Goal: Task Accomplishment & Management: Manage account settings

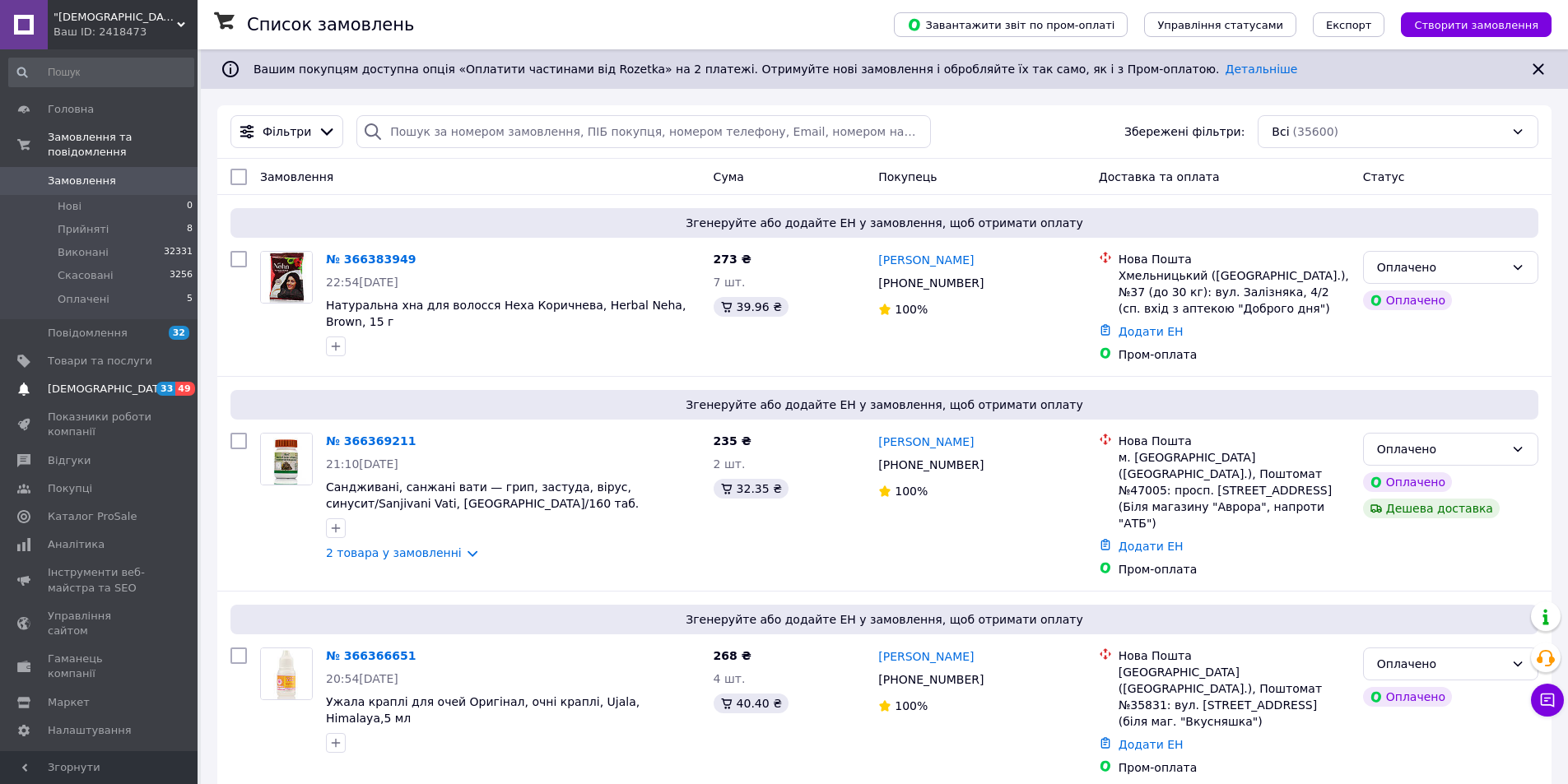
click at [67, 382] on span "[DEMOGRAPHIC_DATA]" at bounding box center [109, 389] width 122 height 15
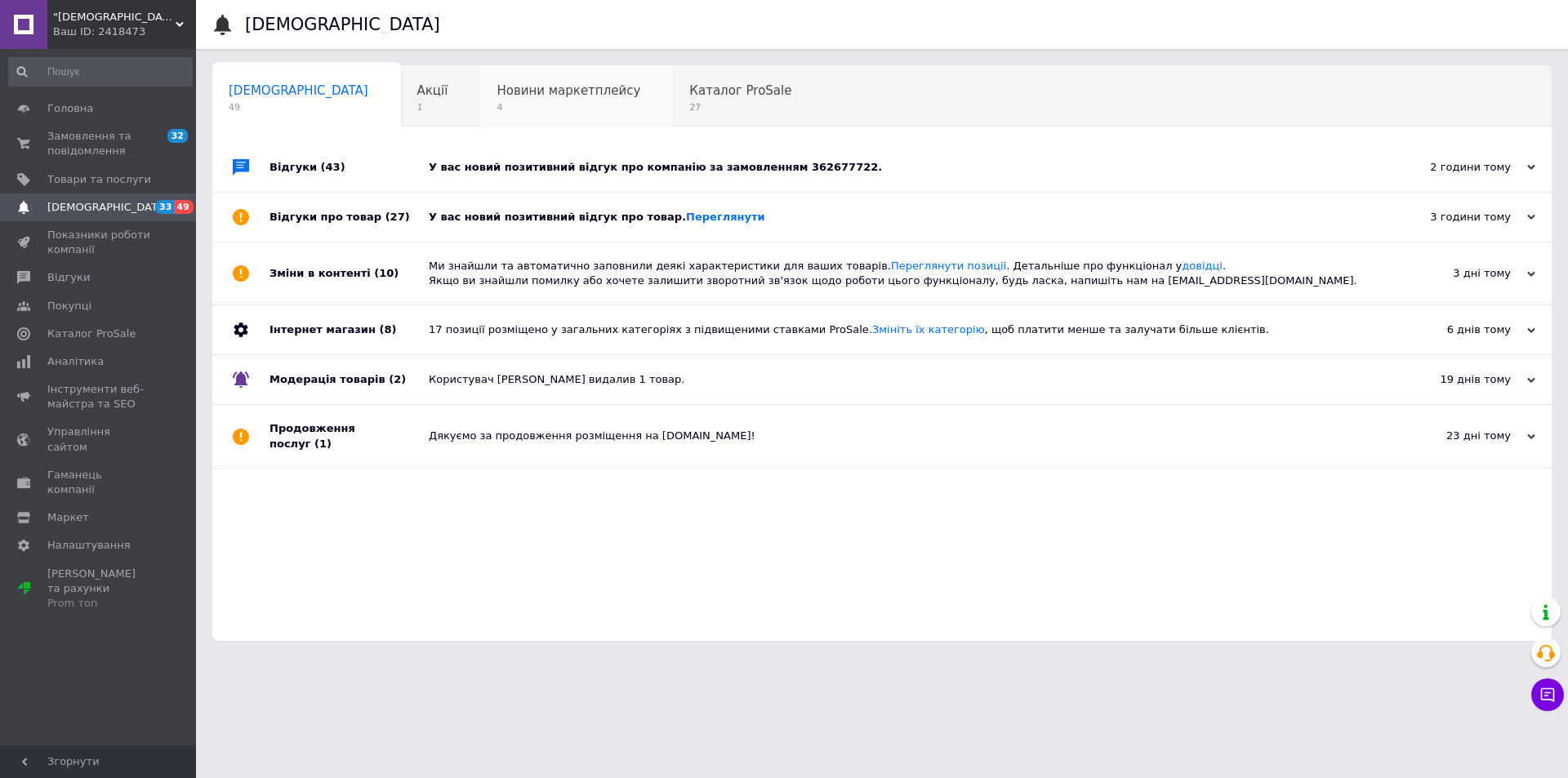
click at [497, 102] on span "4" at bounding box center [568, 108] width 144 height 13
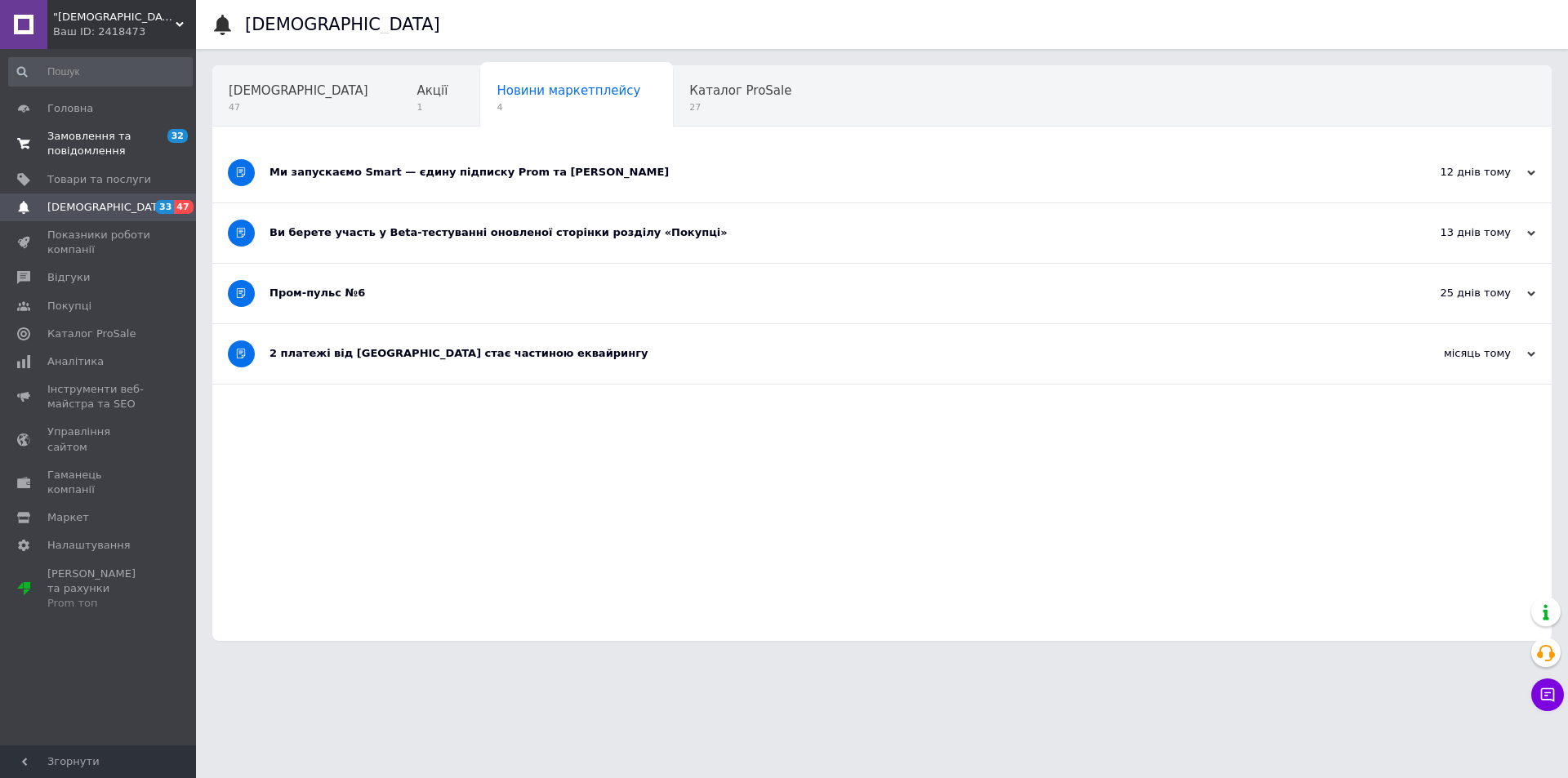
click at [88, 137] on span "Замовлення та повідомлення" at bounding box center [99, 144] width 104 height 29
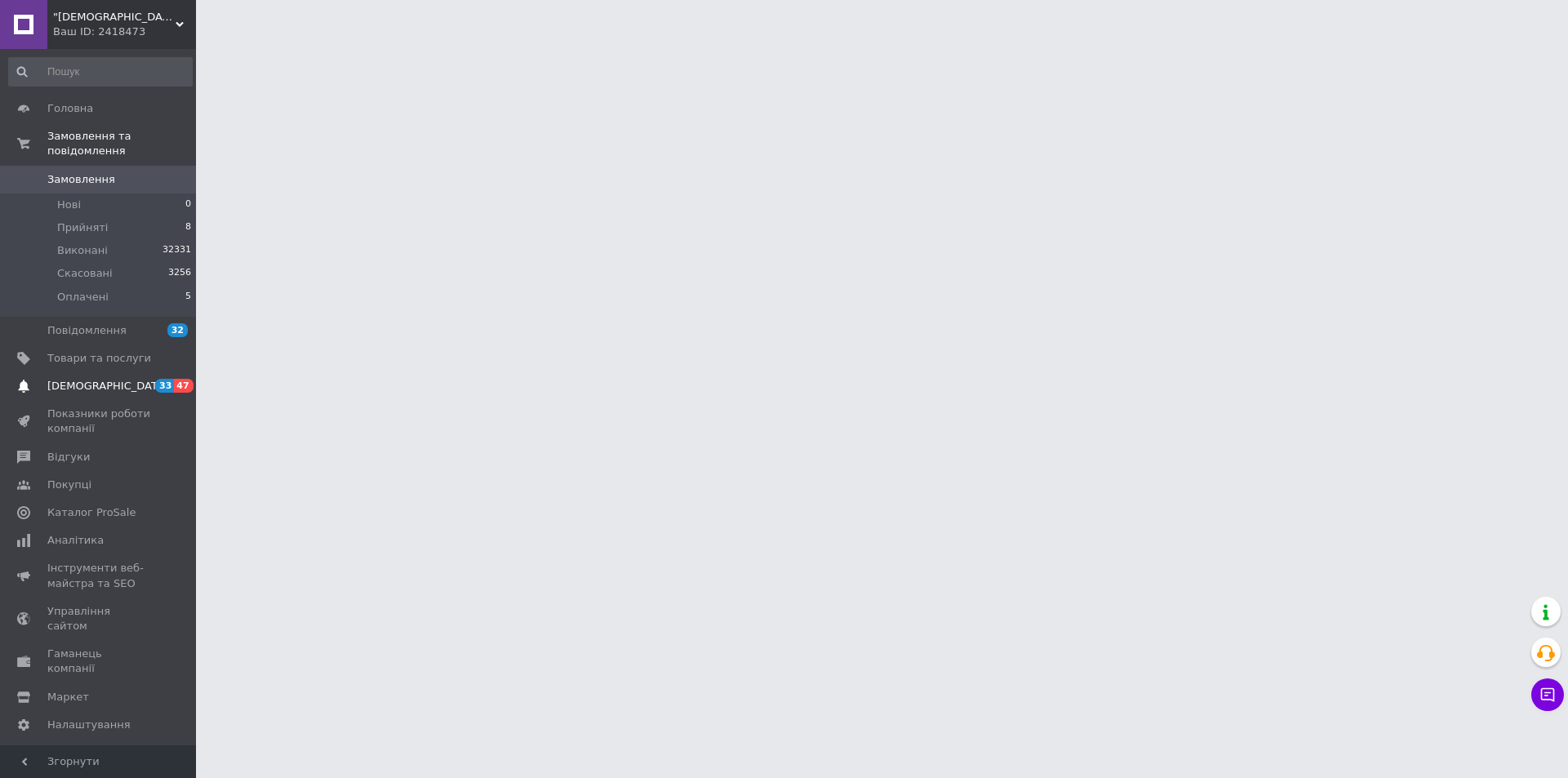
click at [84, 379] on span "[DEMOGRAPHIC_DATA]" at bounding box center [108, 386] width 121 height 14
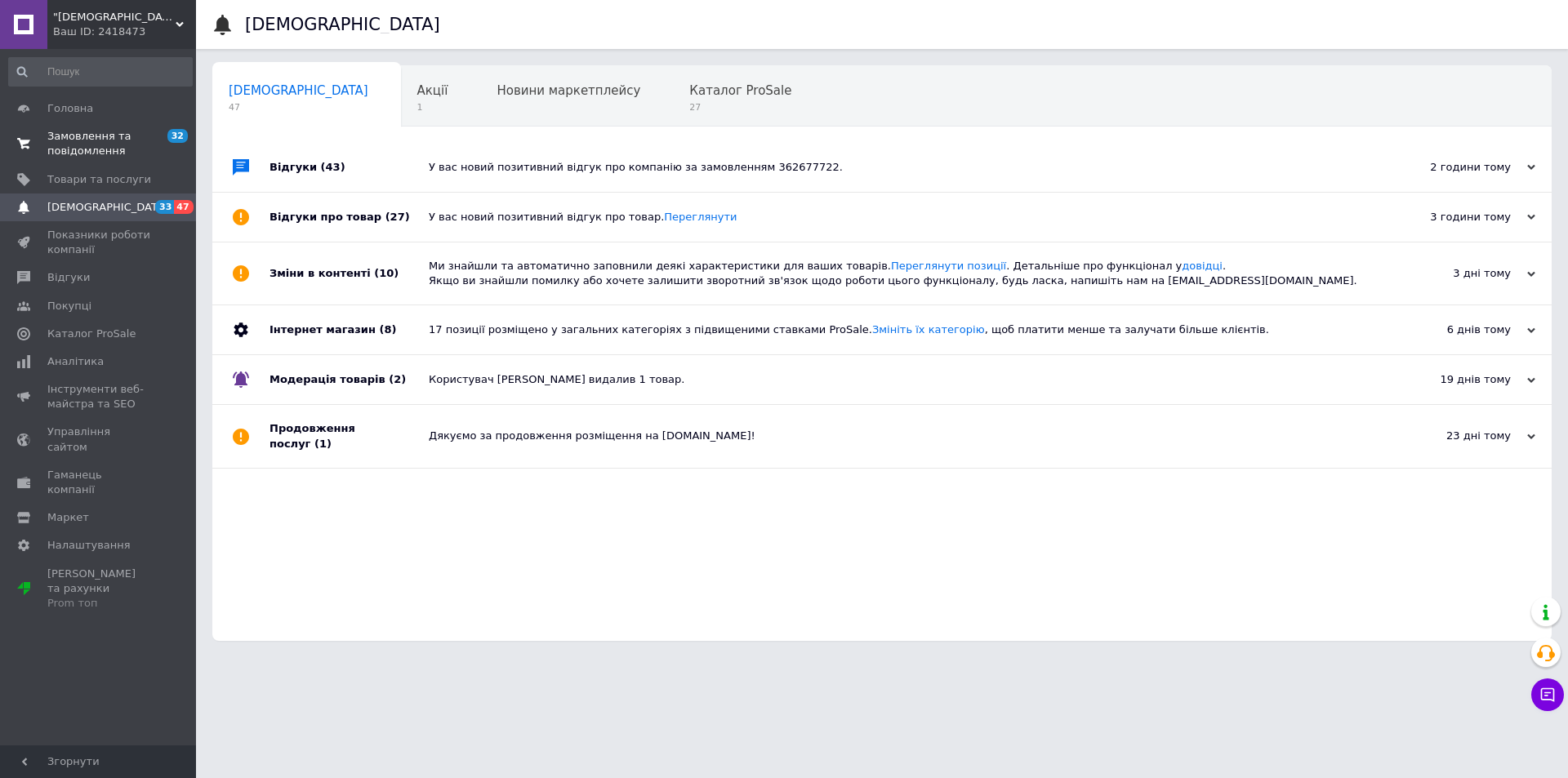
click at [88, 138] on span "Замовлення та повідомлення" at bounding box center [99, 144] width 104 height 29
click at [63, 140] on span "Замовлення та повідомлення" at bounding box center [99, 144] width 104 height 29
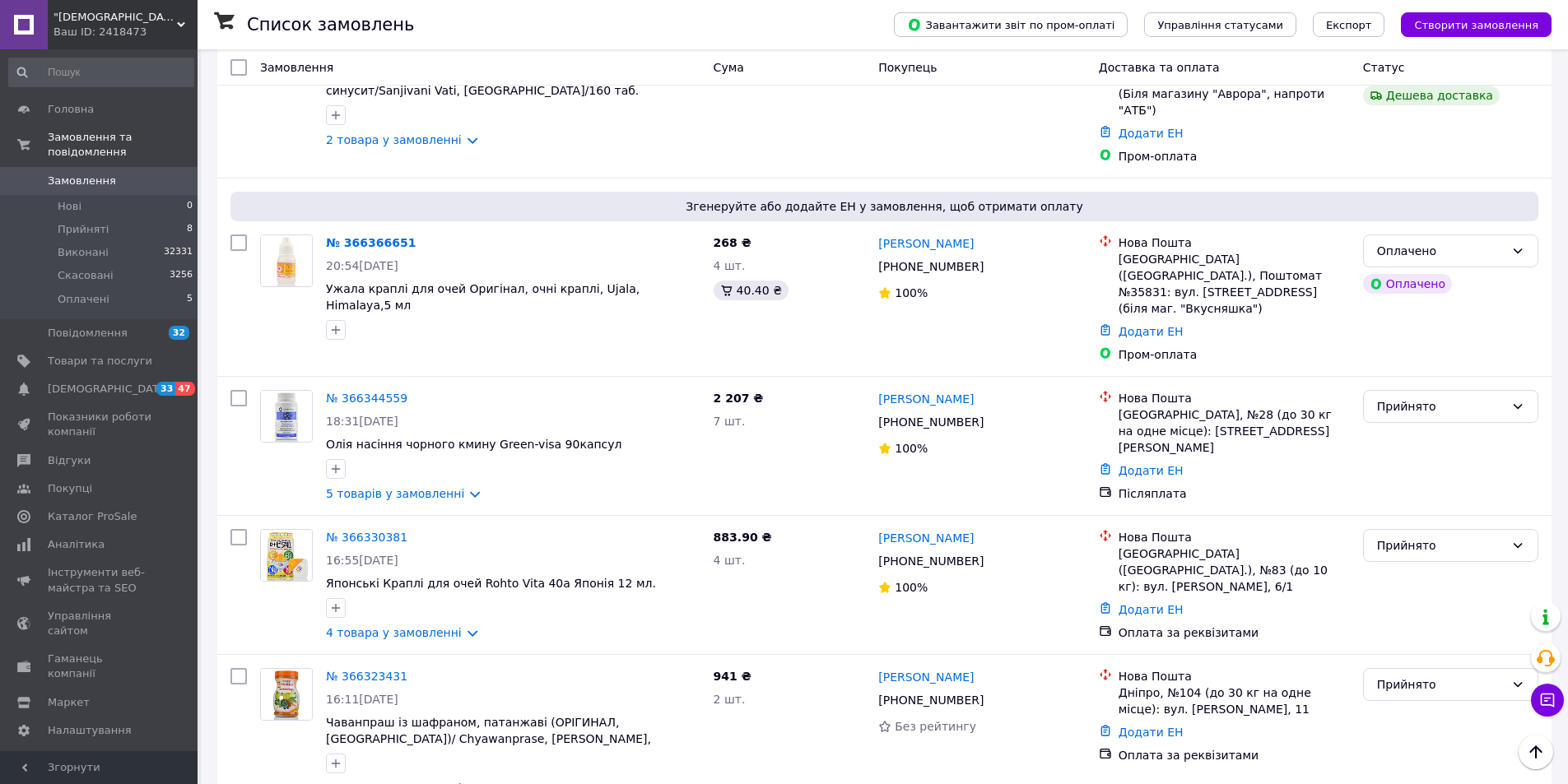
scroll to position [411, 0]
